Goal: Information Seeking & Learning: Learn about a topic

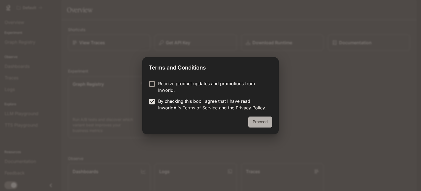
click at [258, 124] on button "Proceed" at bounding box center [261, 121] width 24 height 11
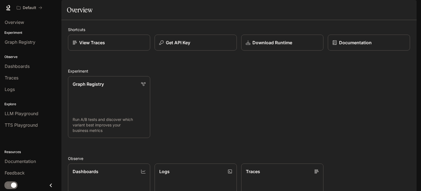
scroll to position [145, 0]
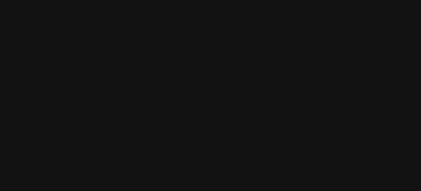
click at [117, 0] on html at bounding box center [210, 0] width 421 height 0
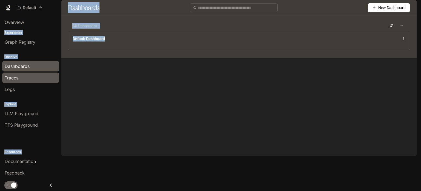
click at [36, 82] on link "Traces" at bounding box center [30, 77] width 57 height 10
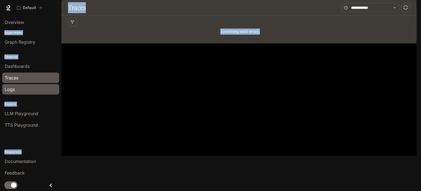
click at [18, 91] on div "Logs" at bounding box center [31, 89] width 52 height 7
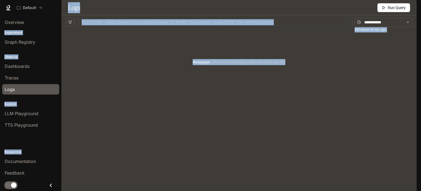
click at [115, 81] on div "No logs yet. When we receive logs , they will show up here" at bounding box center [239, 62] width 347 height 66
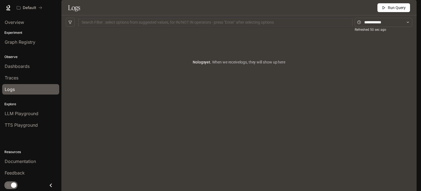
click at [410, 7] on img "button" at bounding box center [409, 8] width 8 height 8
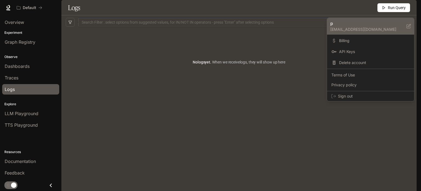
click at [335, 29] on p "[EMAIL_ADDRESS][DOMAIN_NAME]" at bounding box center [369, 29] width 76 height 5
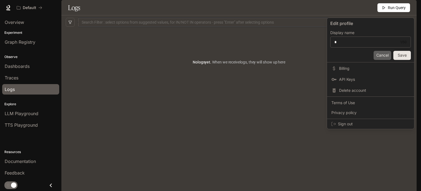
click at [382, 53] on button "Cancel" at bounding box center [383, 55] width 18 height 9
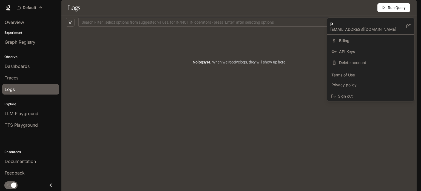
click at [14, 23] on div at bounding box center [210, 95] width 421 height 191
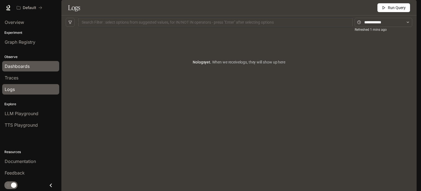
click at [7, 66] on span "Dashboards" at bounding box center [17, 66] width 25 height 7
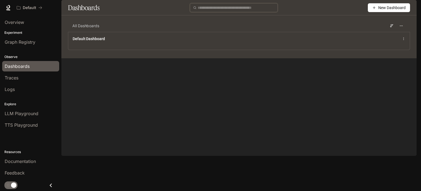
click at [238, 11] on input "text" at bounding box center [236, 8] width 77 height 6
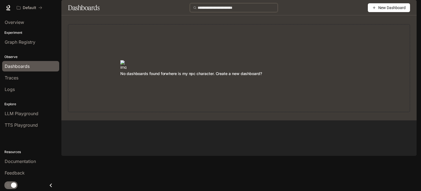
type input "**********"
click at [18, 43] on span "Graph Registry" at bounding box center [20, 42] width 31 height 7
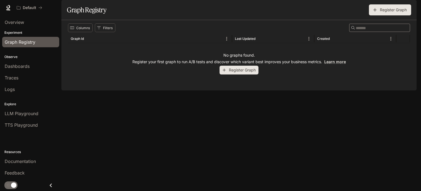
click at [12, 29] on div "Experiment Graph Registry" at bounding box center [30, 39] width 61 height 20
click at [11, 33] on p "Experiment" at bounding box center [30, 32] width 61 height 5
click at [8, 67] on span "Dashboards" at bounding box center [17, 66] width 25 height 7
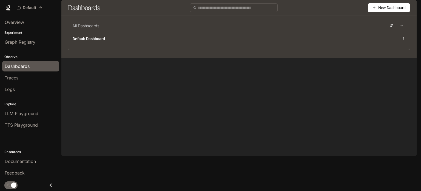
click at [19, 34] on p "Experiment" at bounding box center [30, 32] width 61 height 5
click at [16, 22] on span "Overview" at bounding box center [14, 22] width 19 height 7
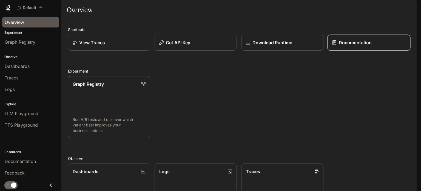
scroll to position [145, 0]
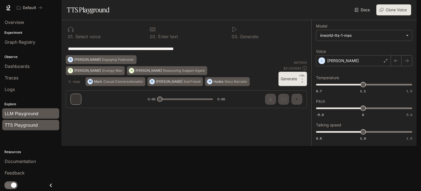
click at [14, 113] on span "LLM Playground" at bounding box center [22, 113] width 34 height 7
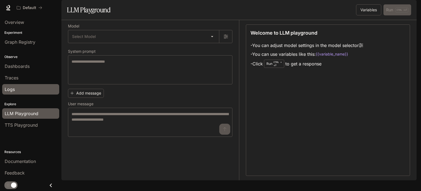
click at [19, 89] on div "Logs" at bounding box center [31, 89] width 52 height 7
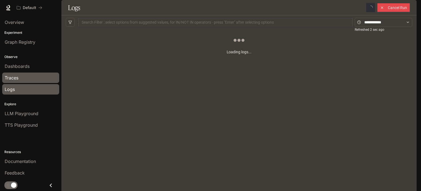
click at [29, 74] on div "Traces" at bounding box center [31, 77] width 52 height 7
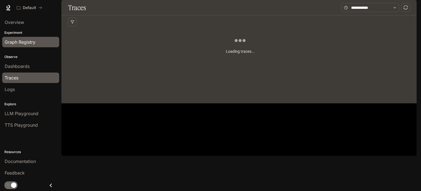
click at [37, 37] on link "Graph Registry" at bounding box center [30, 42] width 57 height 10
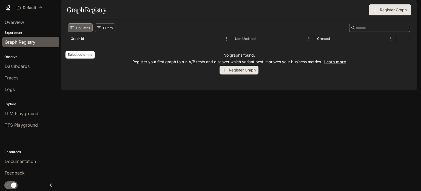
click at [79, 32] on button "Columns" at bounding box center [80, 27] width 25 height 9
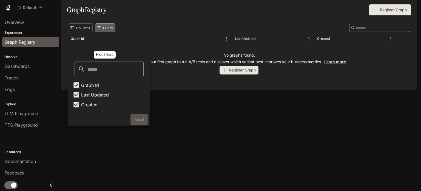
click at [95, 32] on button "Filters" at bounding box center [105, 27] width 21 height 9
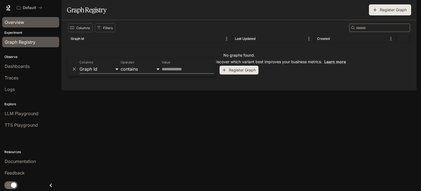
click at [7, 20] on span "Overview" at bounding box center [14, 22] width 19 height 7
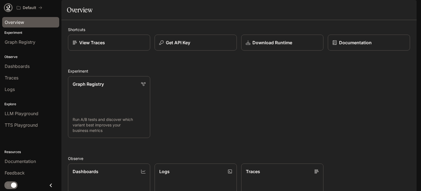
click at [8, 6] on icon at bounding box center [7, 7] width 5 height 5
click at [412, 9] on img "button" at bounding box center [409, 8] width 8 height 8
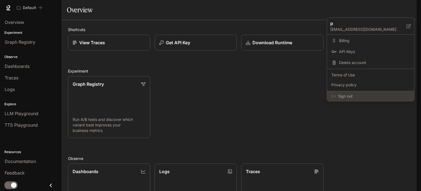
click at [370, 95] on span "Sign out" at bounding box center [374, 95] width 72 height 5
